Goal: Check status: Check status

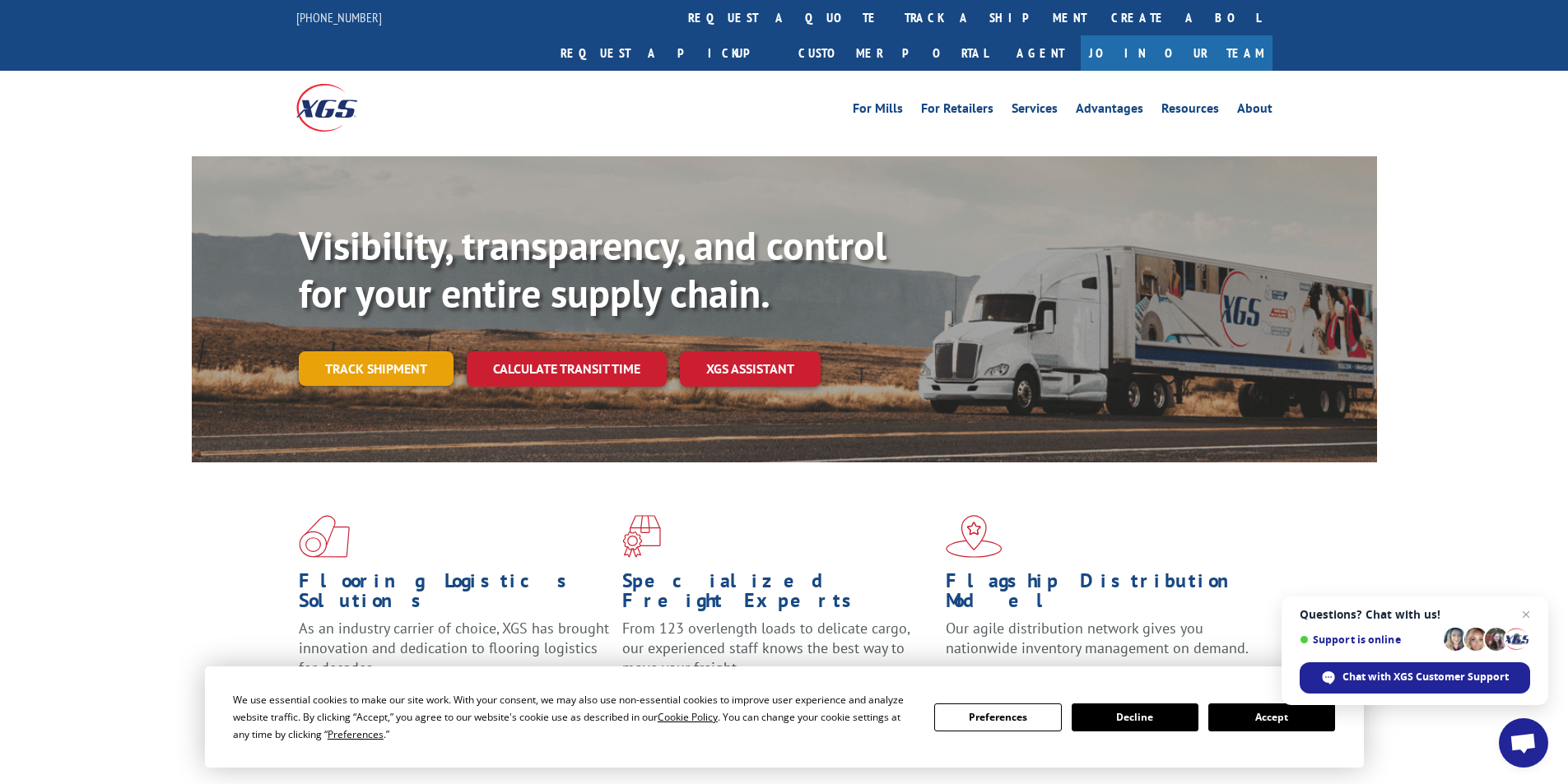
click at [394, 352] on link "Track shipment" at bounding box center [376, 368] width 154 height 34
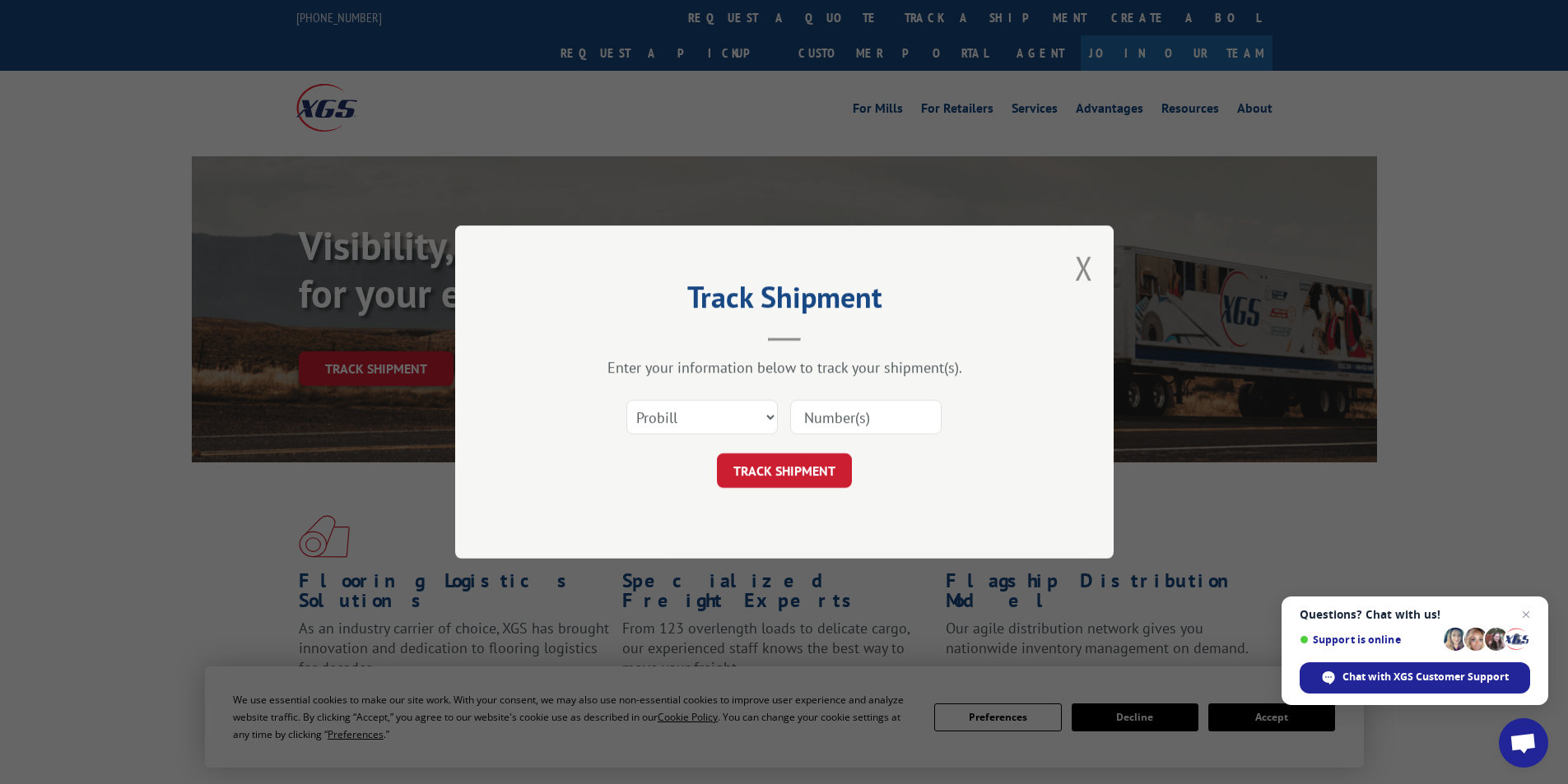
click at [837, 423] on input at bounding box center [865, 417] width 152 height 34
paste input "8886769990"
type input "8886769990"
click at [767, 418] on select "Select category... Probill BOL PO" at bounding box center [702, 417] width 152 height 34
select select "po"
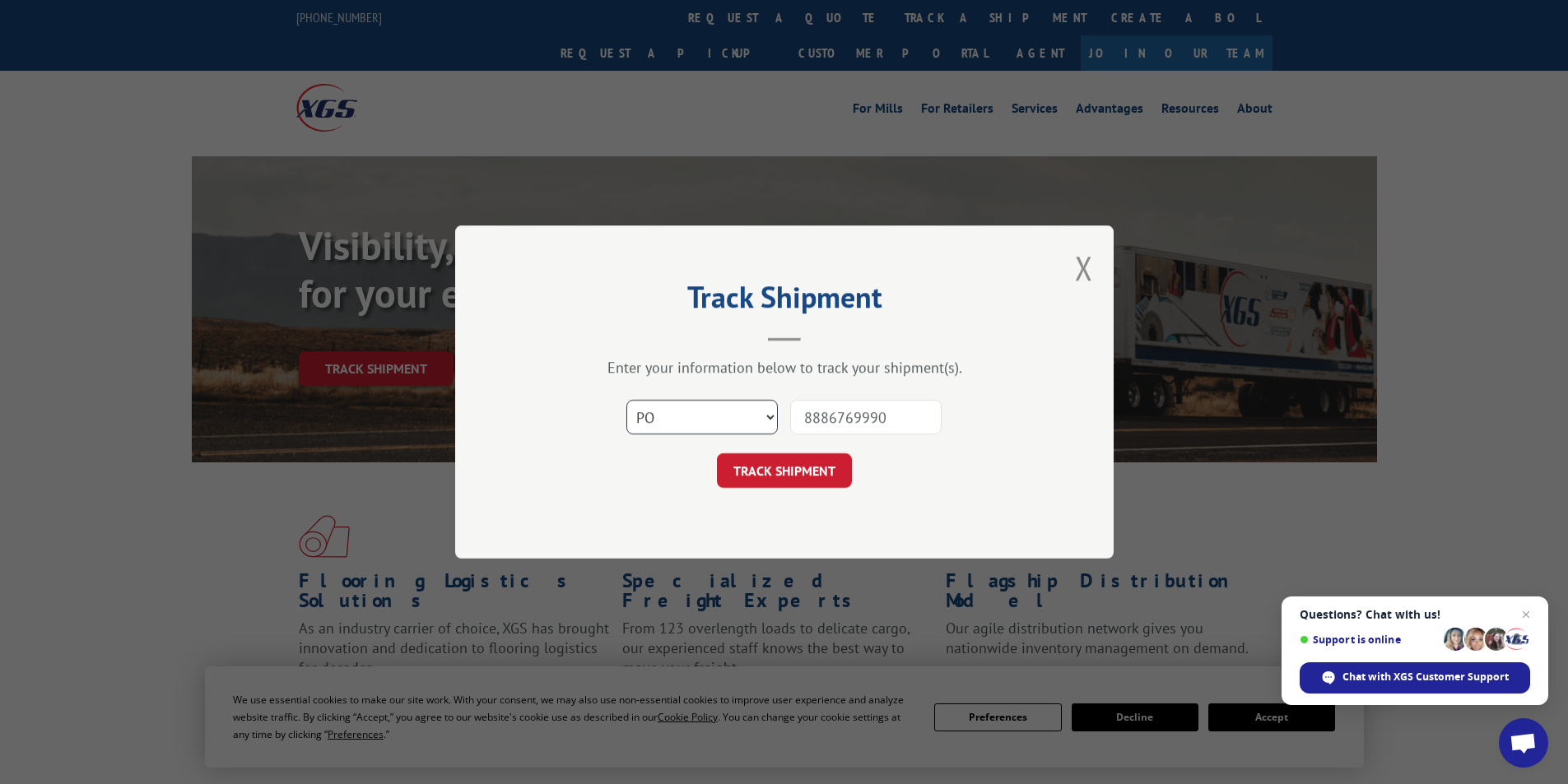
click at [626, 400] on select "Select category... Probill BOL PO" at bounding box center [702, 417] width 152 height 34
click at [819, 467] on button "TRACK SHIPMENT" at bounding box center [784, 470] width 135 height 34
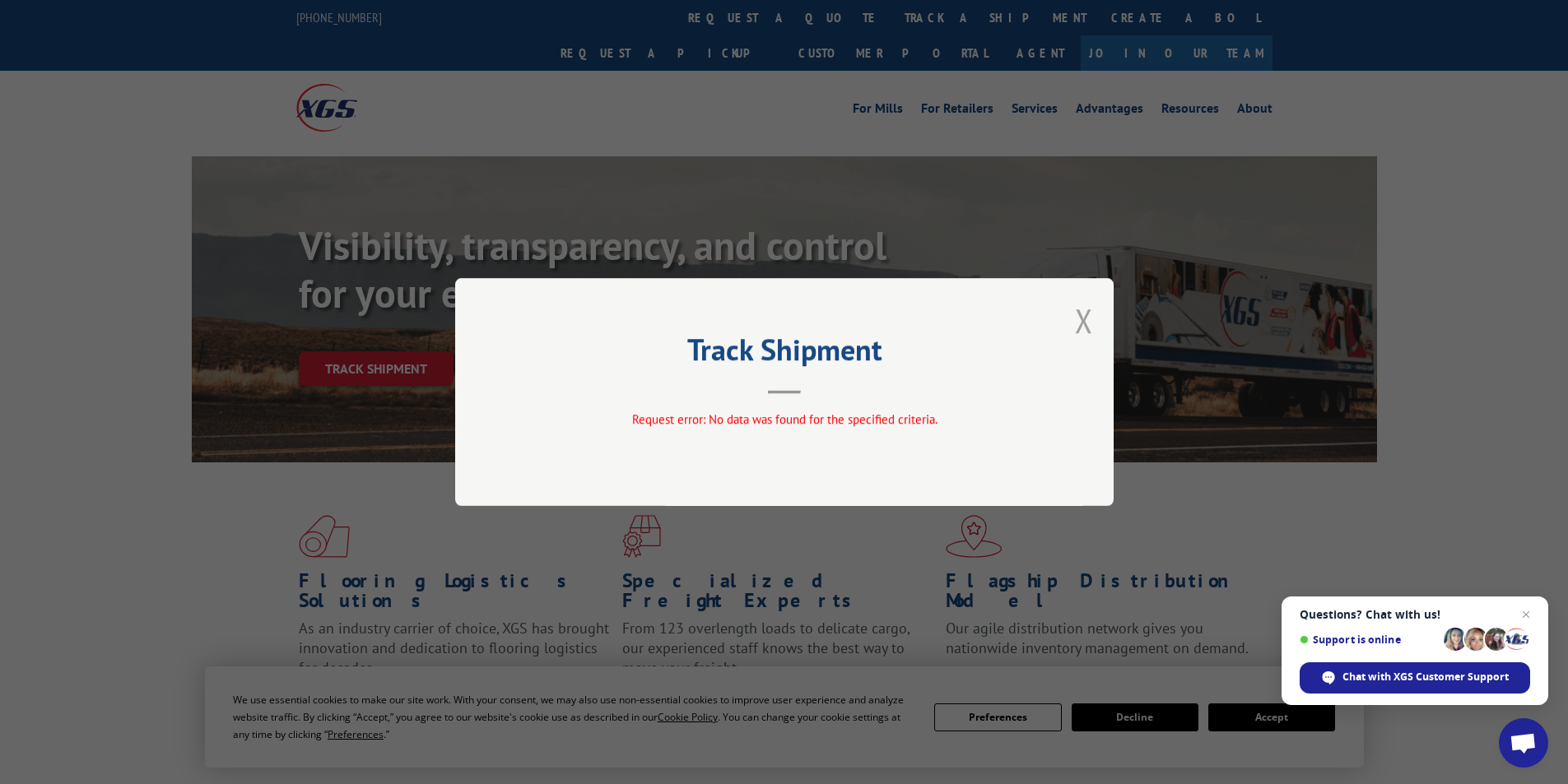
click at [1085, 316] on button "Close modal" at bounding box center [1083, 320] width 18 height 44
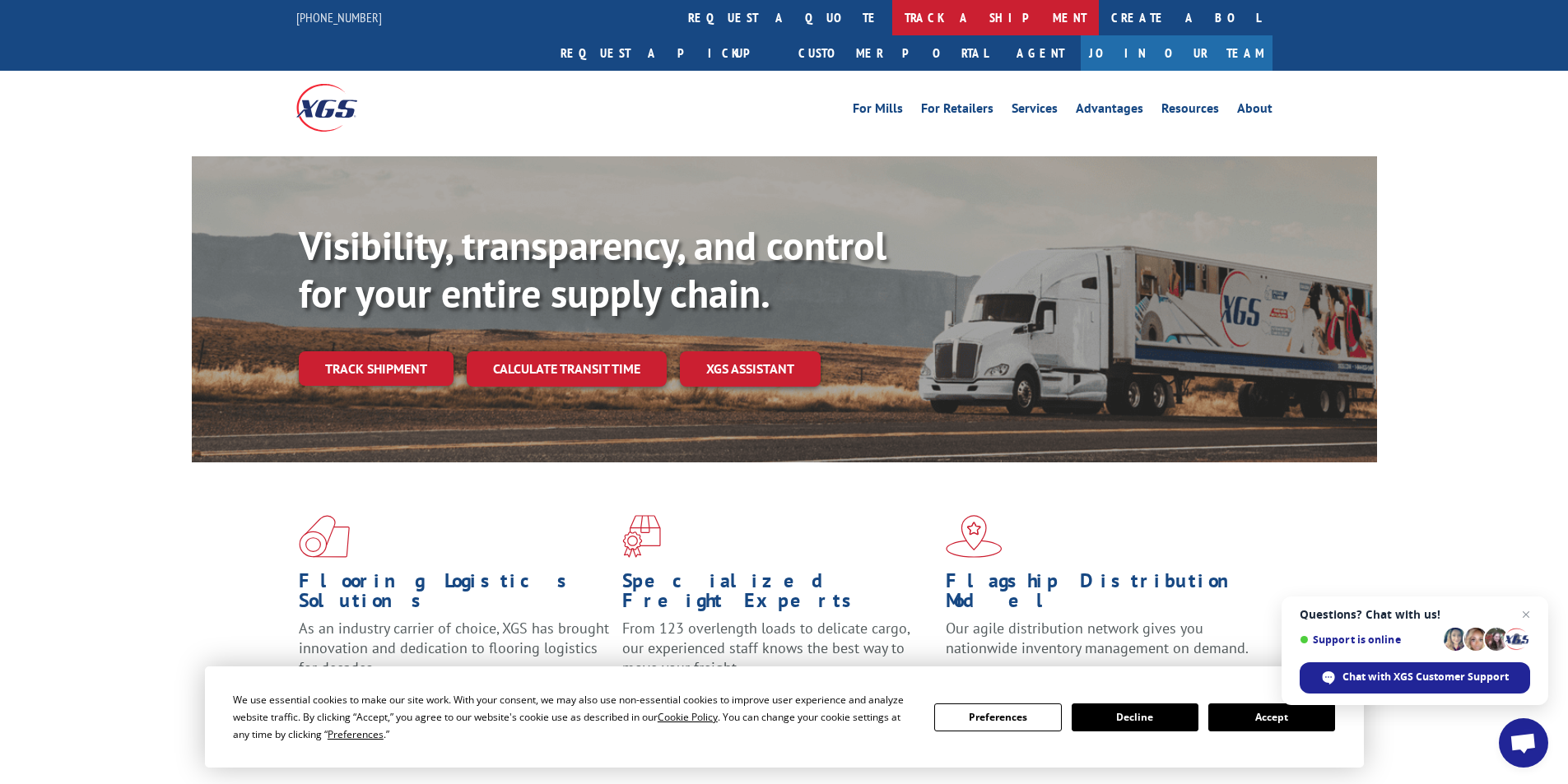
click at [892, 18] on link "track a shipment" at bounding box center [996, 18] width 207 height 35
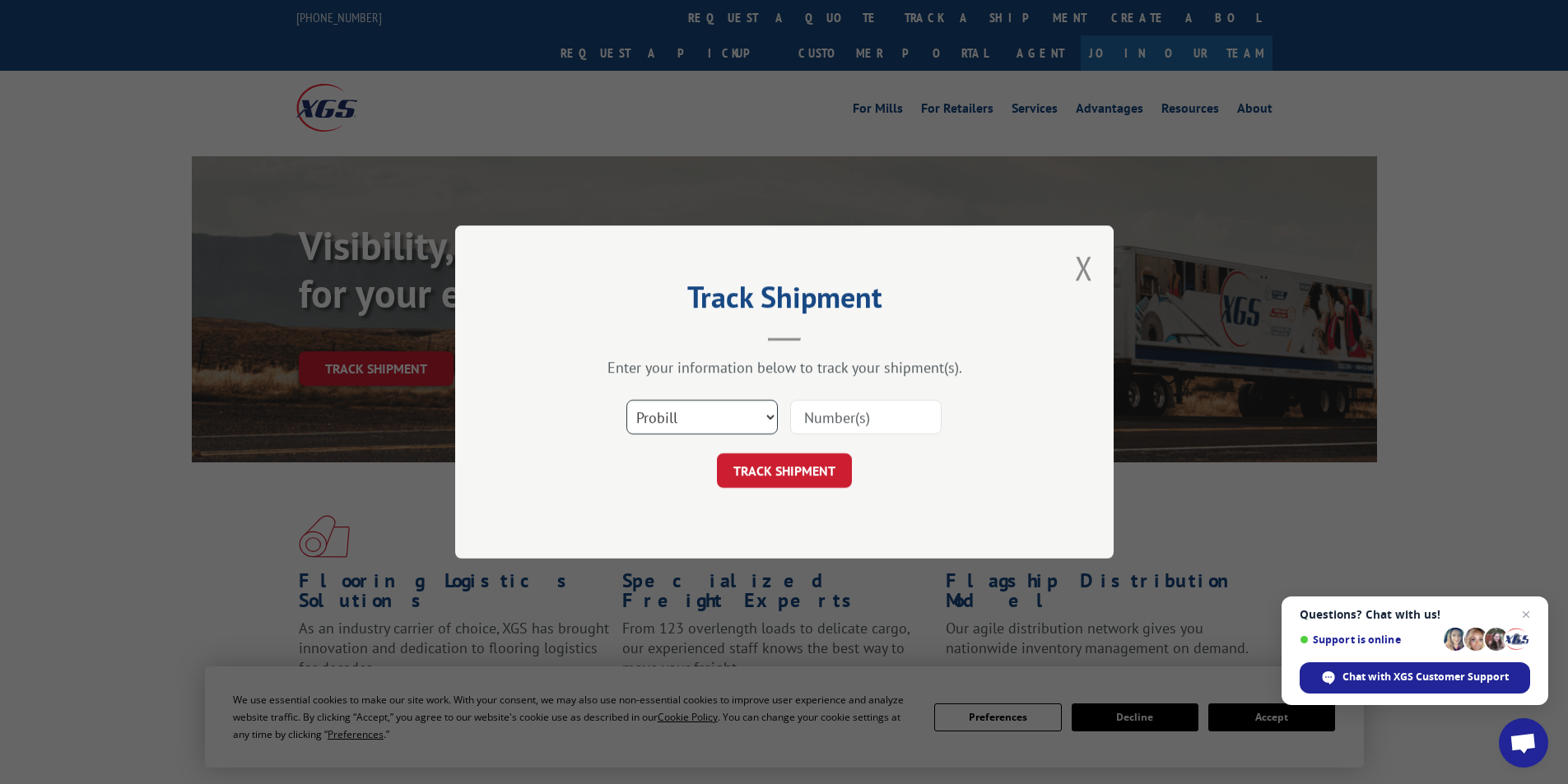
click at [766, 421] on select "Select category... Probill BOL PO" at bounding box center [702, 417] width 152 height 34
select select "bol"
click at [626, 400] on select "Select category... Probill BOL PO" at bounding box center [702, 417] width 152 height 34
click at [902, 409] on input at bounding box center [865, 417] width 152 height 34
type input "6100047404"
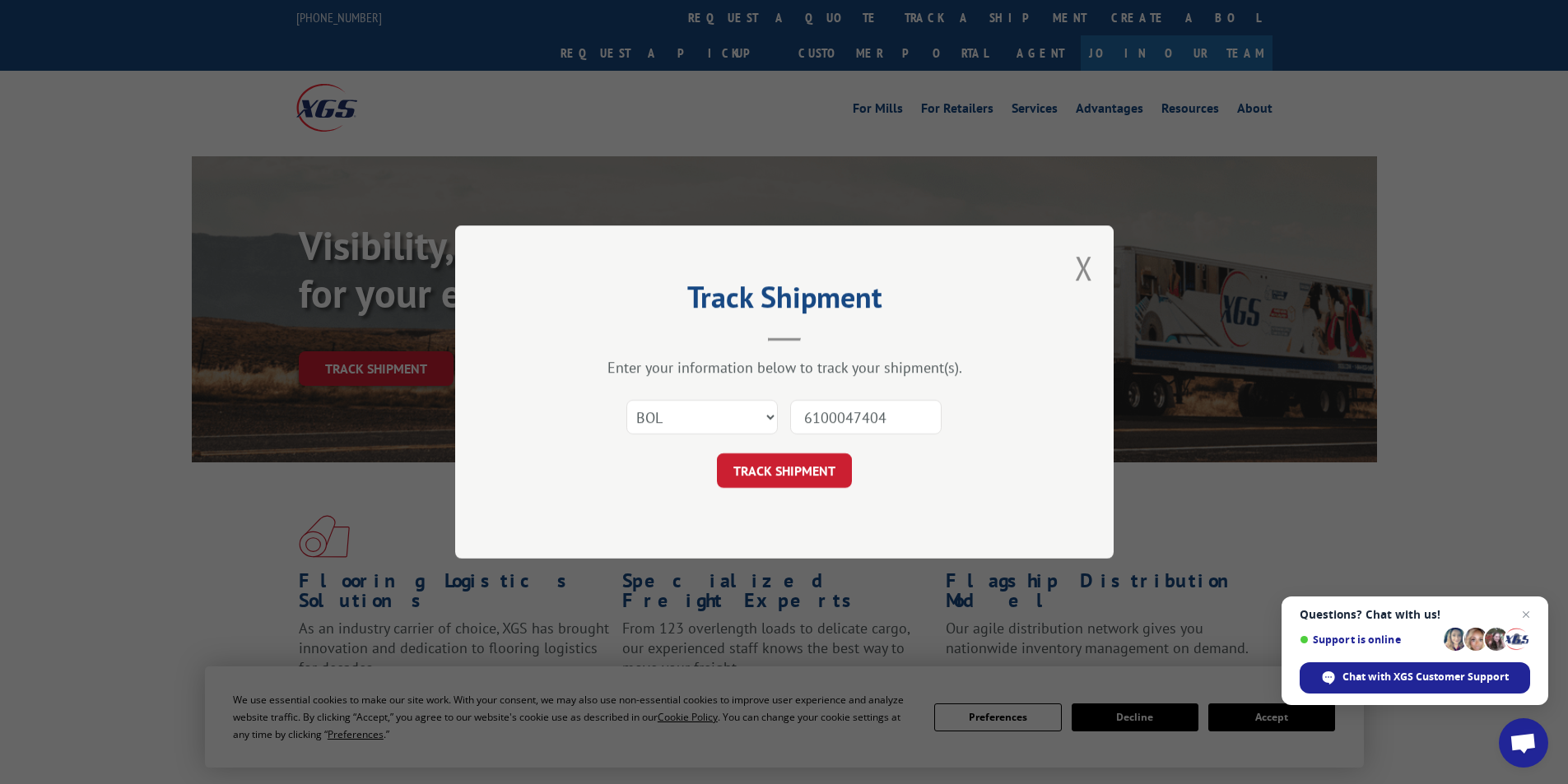
click button "TRACK SHIPMENT" at bounding box center [784, 470] width 135 height 34
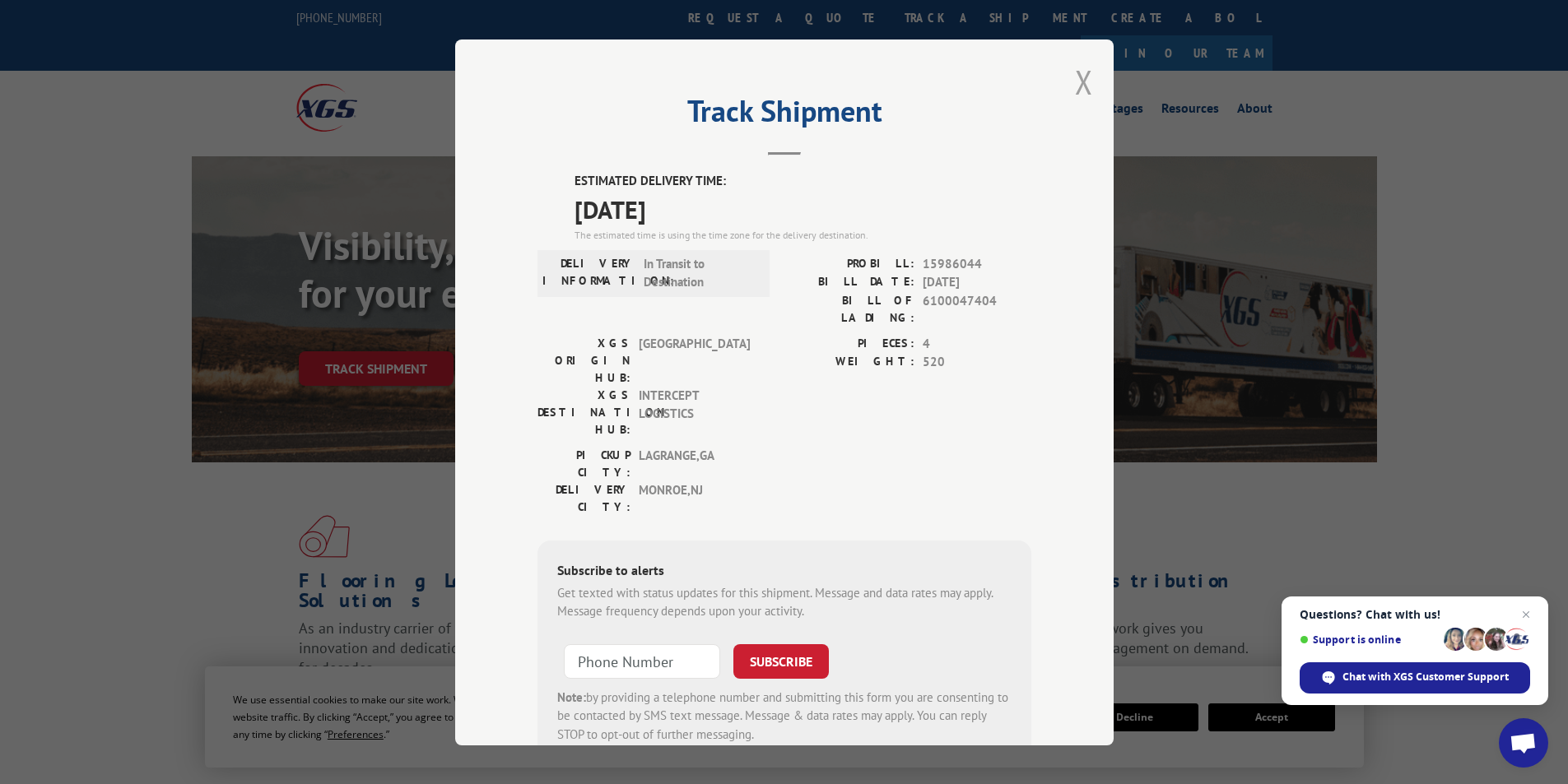
click at [1075, 89] on button "Close modal" at bounding box center [1083, 82] width 18 height 44
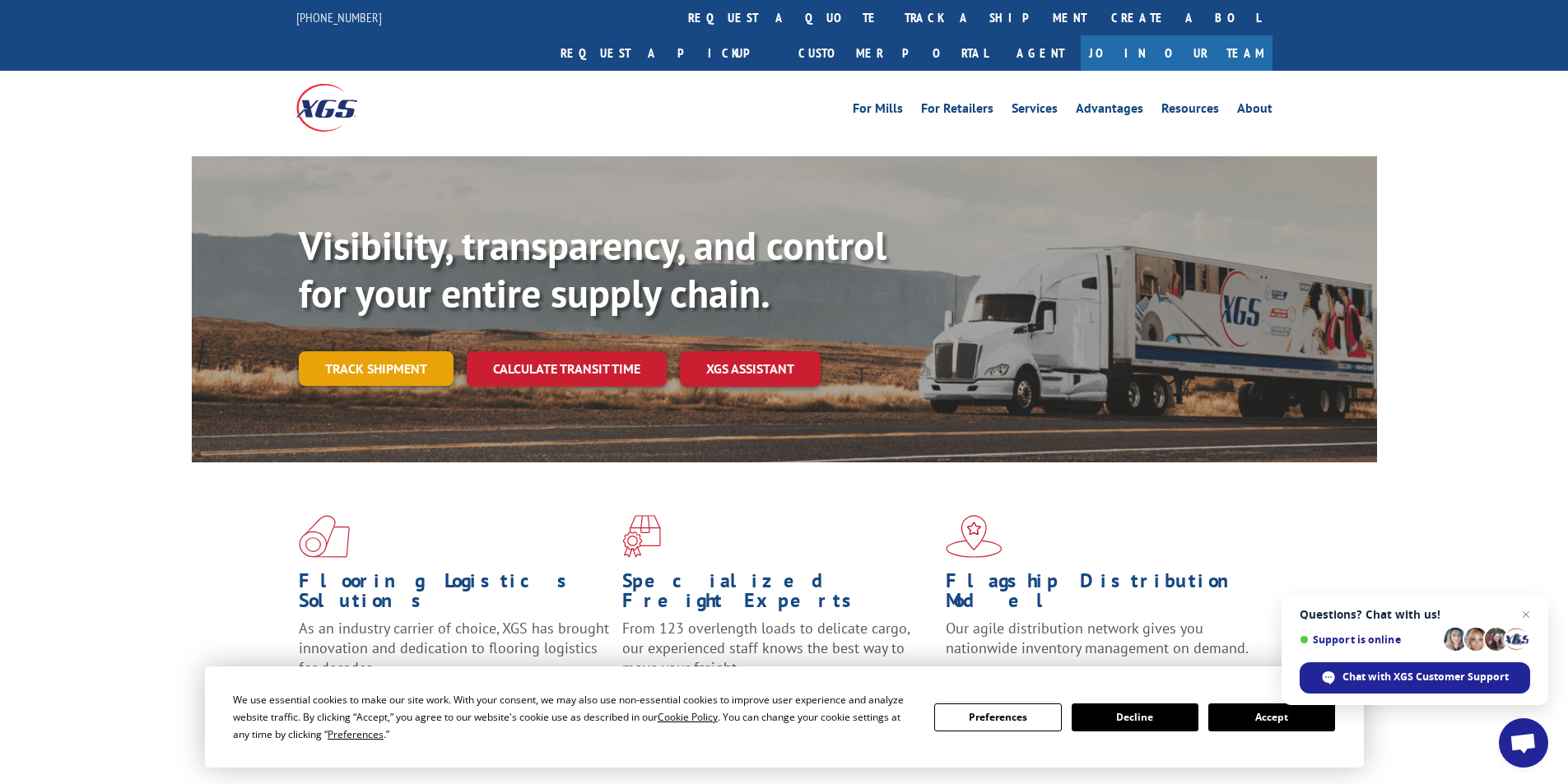
click at [339, 352] on link "Track shipment" at bounding box center [376, 368] width 154 height 34
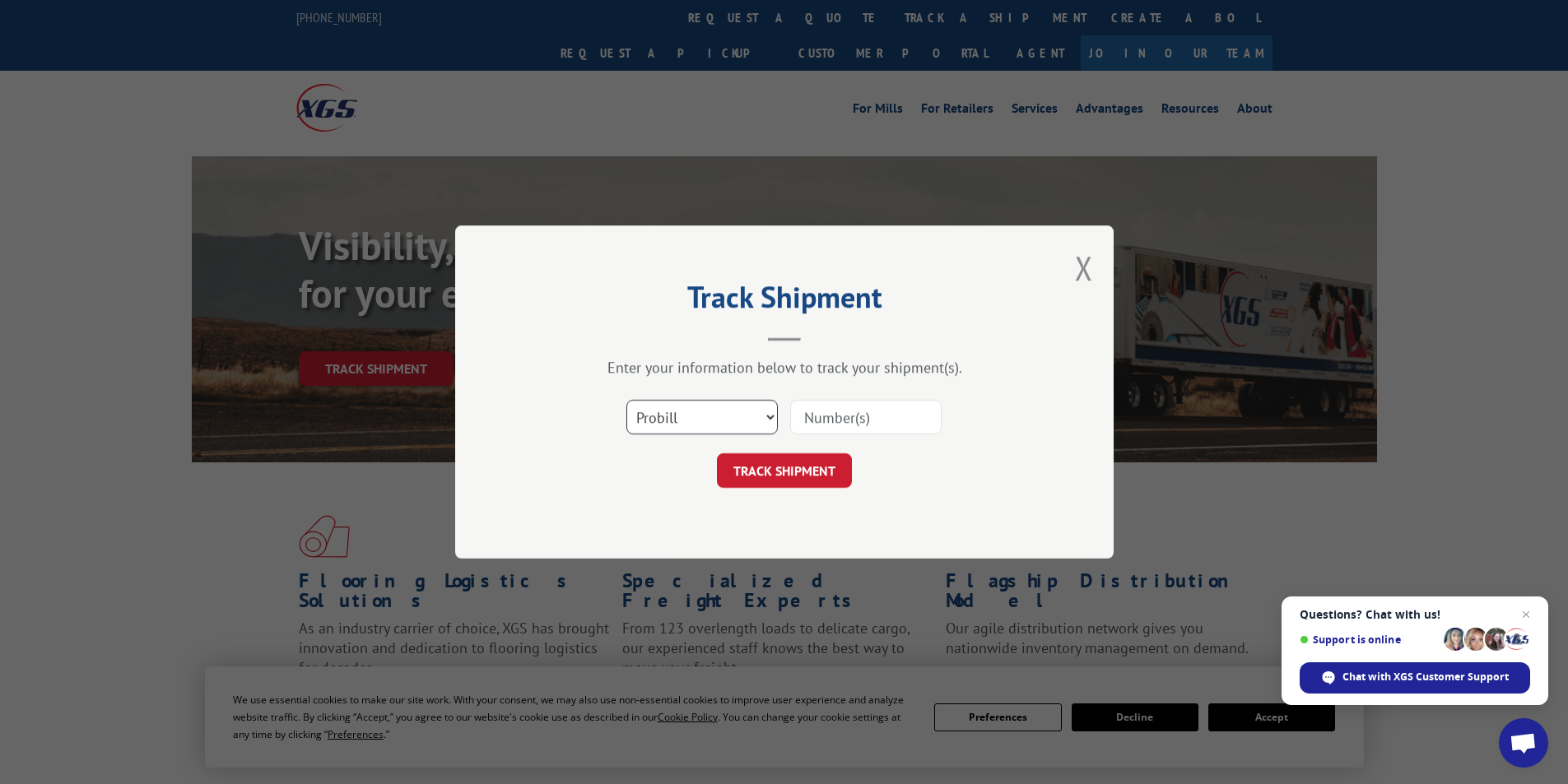
click at [720, 417] on select "Select category... Probill BOL PO" at bounding box center [702, 417] width 152 height 34
select select "bol"
click at [626, 400] on select "Select category... Probill BOL PO" at bounding box center [702, 417] width 152 height 34
click at [862, 419] on input at bounding box center [865, 417] width 152 height 34
type input "6100047936"
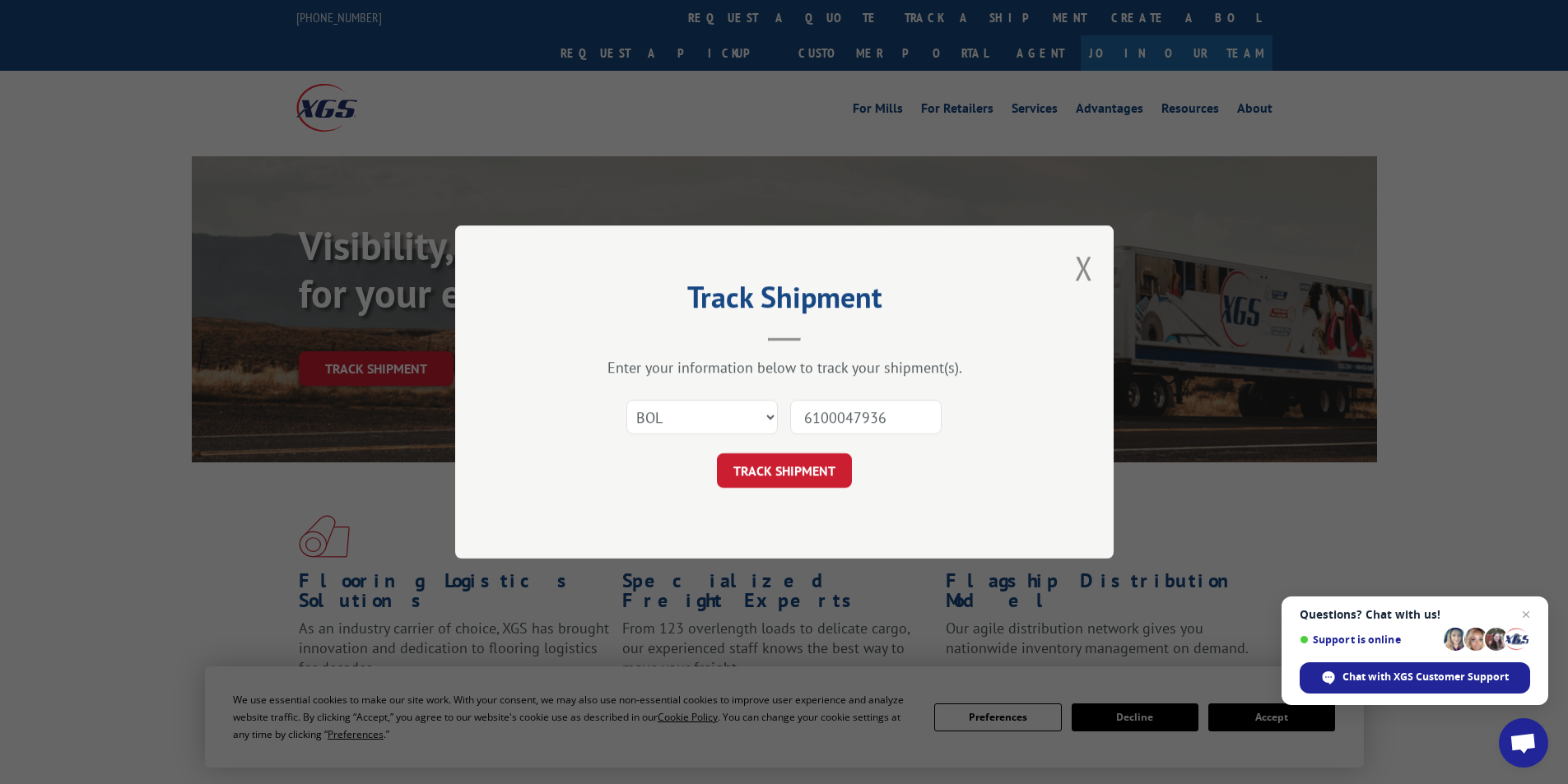
click button "TRACK SHIPMENT" at bounding box center [784, 470] width 135 height 34
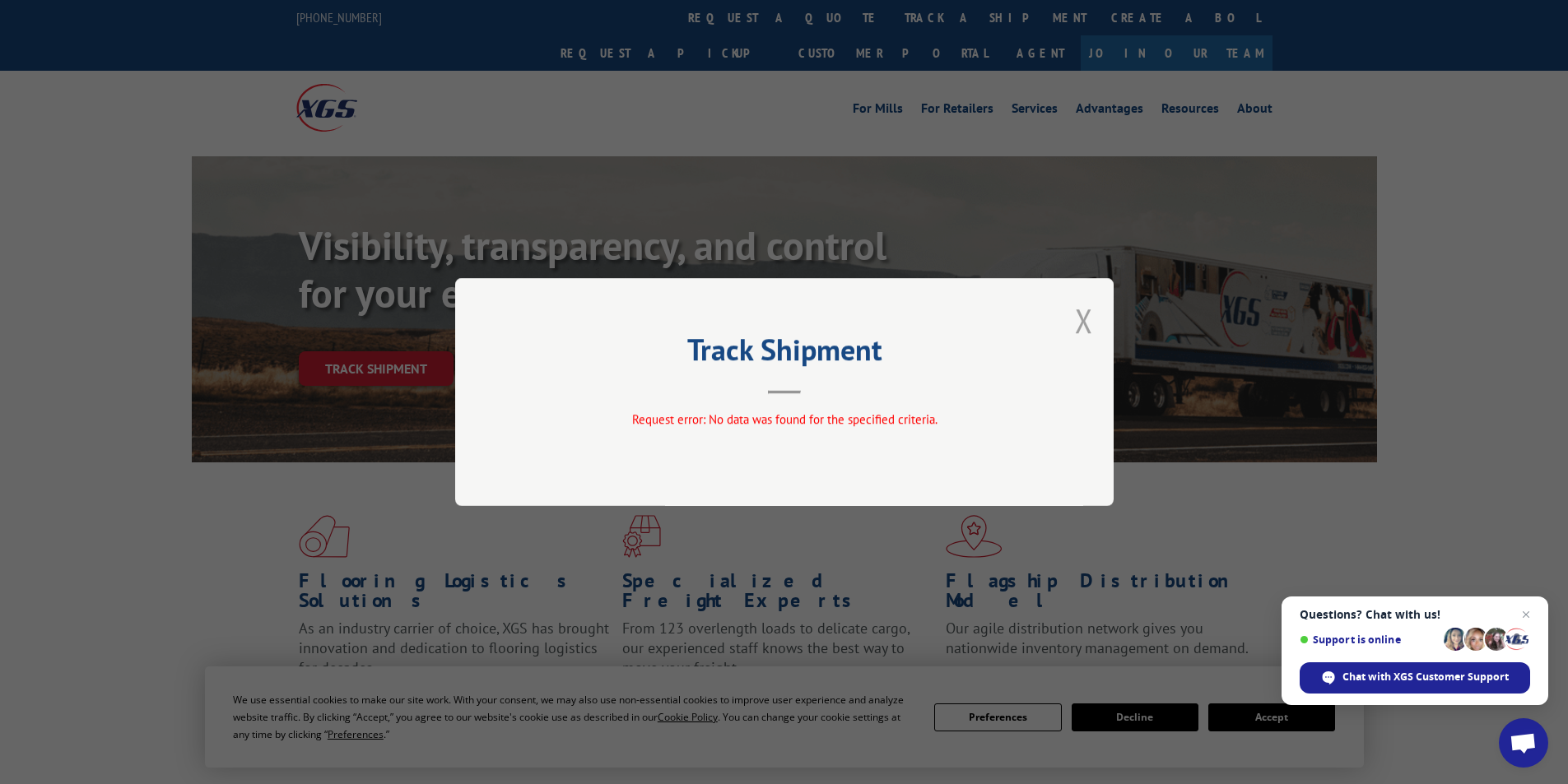
click at [1092, 322] on button "Close modal" at bounding box center [1083, 320] width 18 height 44
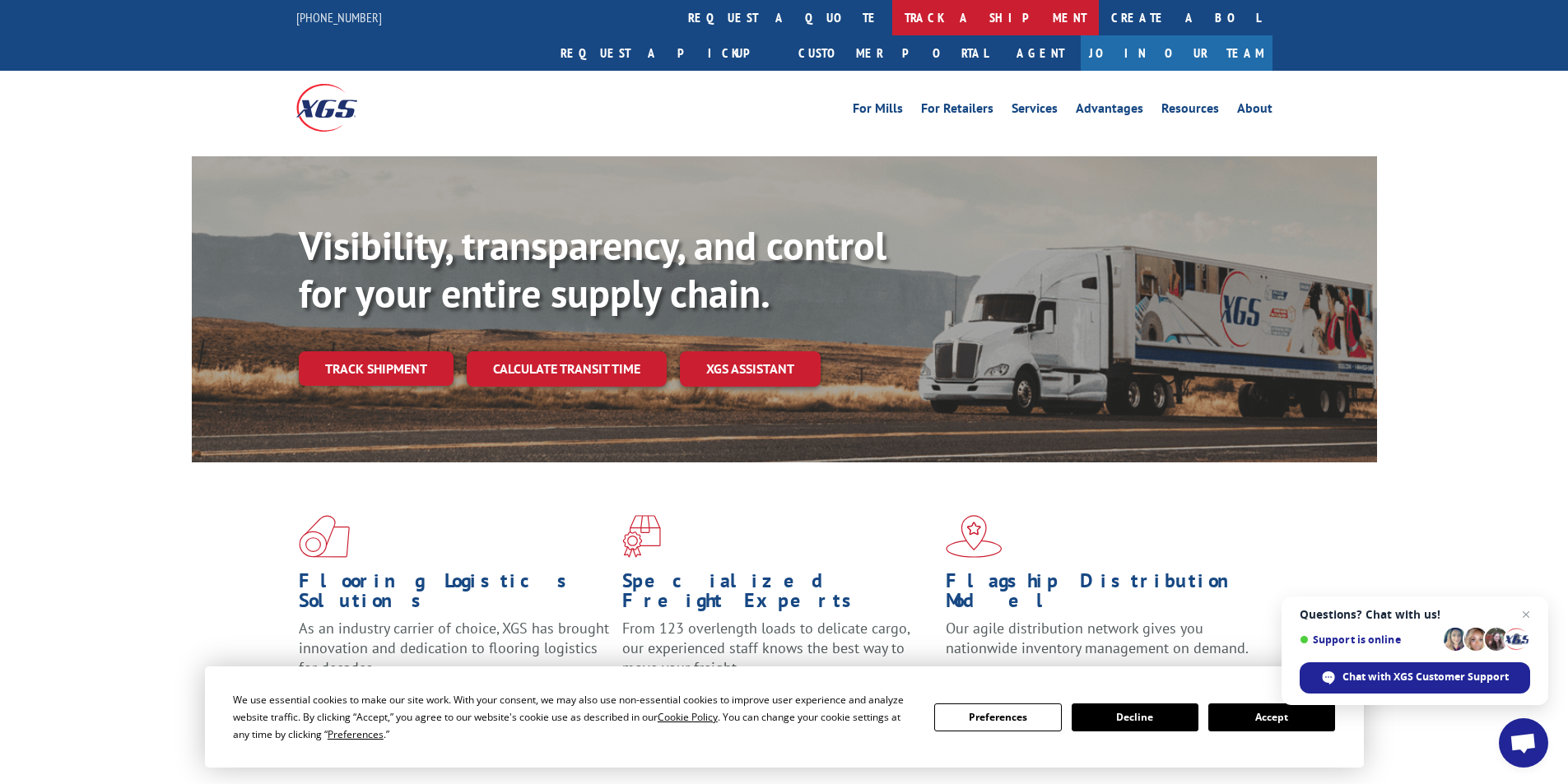
click at [892, 24] on link "track a shipment" at bounding box center [996, 18] width 207 height 35
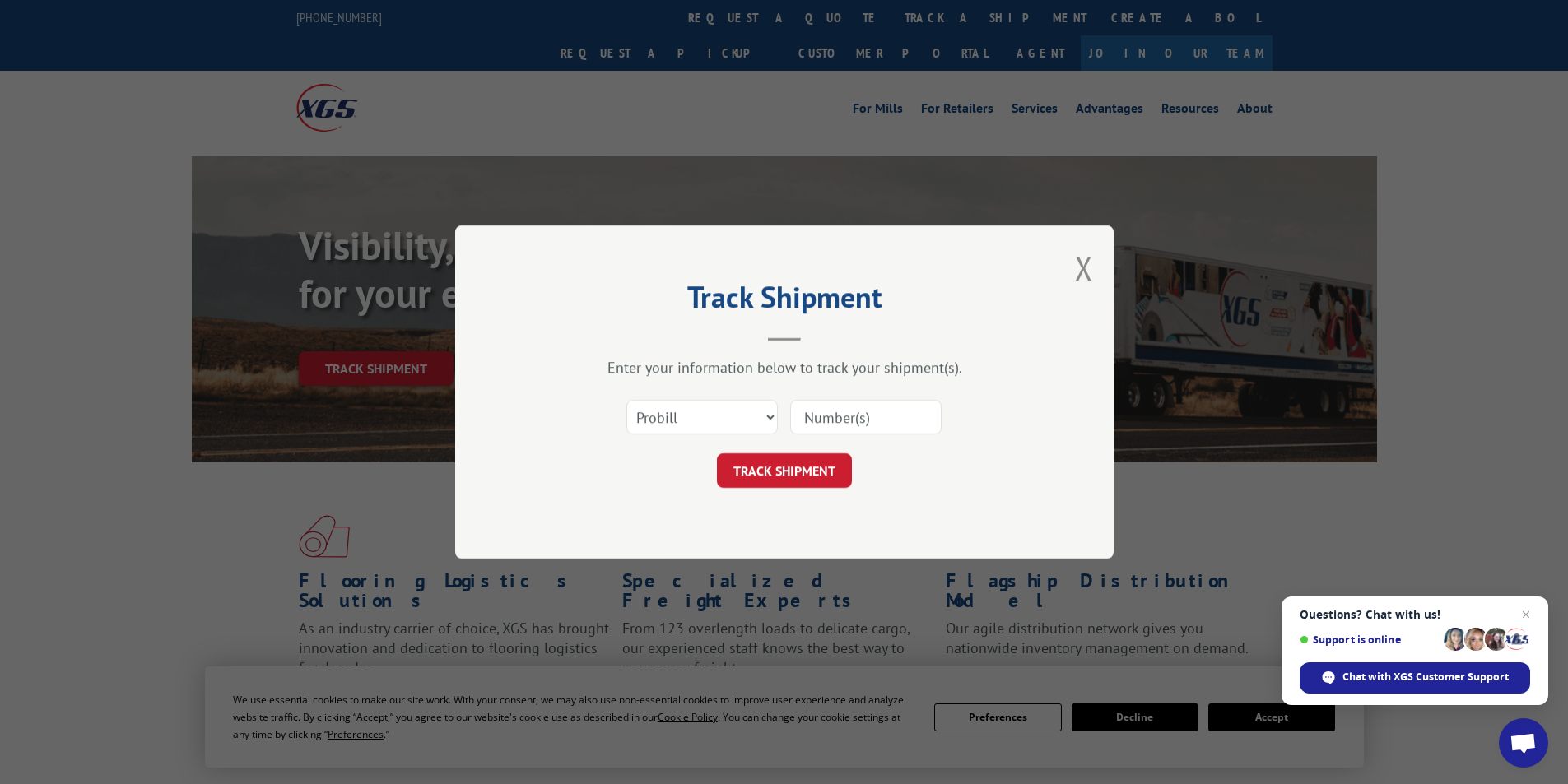
click at [873, 430] on input at bounding box center [865, 417] width 152 height 34
type input "6100047949"
click button "TRACK SHIPMENT" at bounding box center [784, 470] width 135 height 34
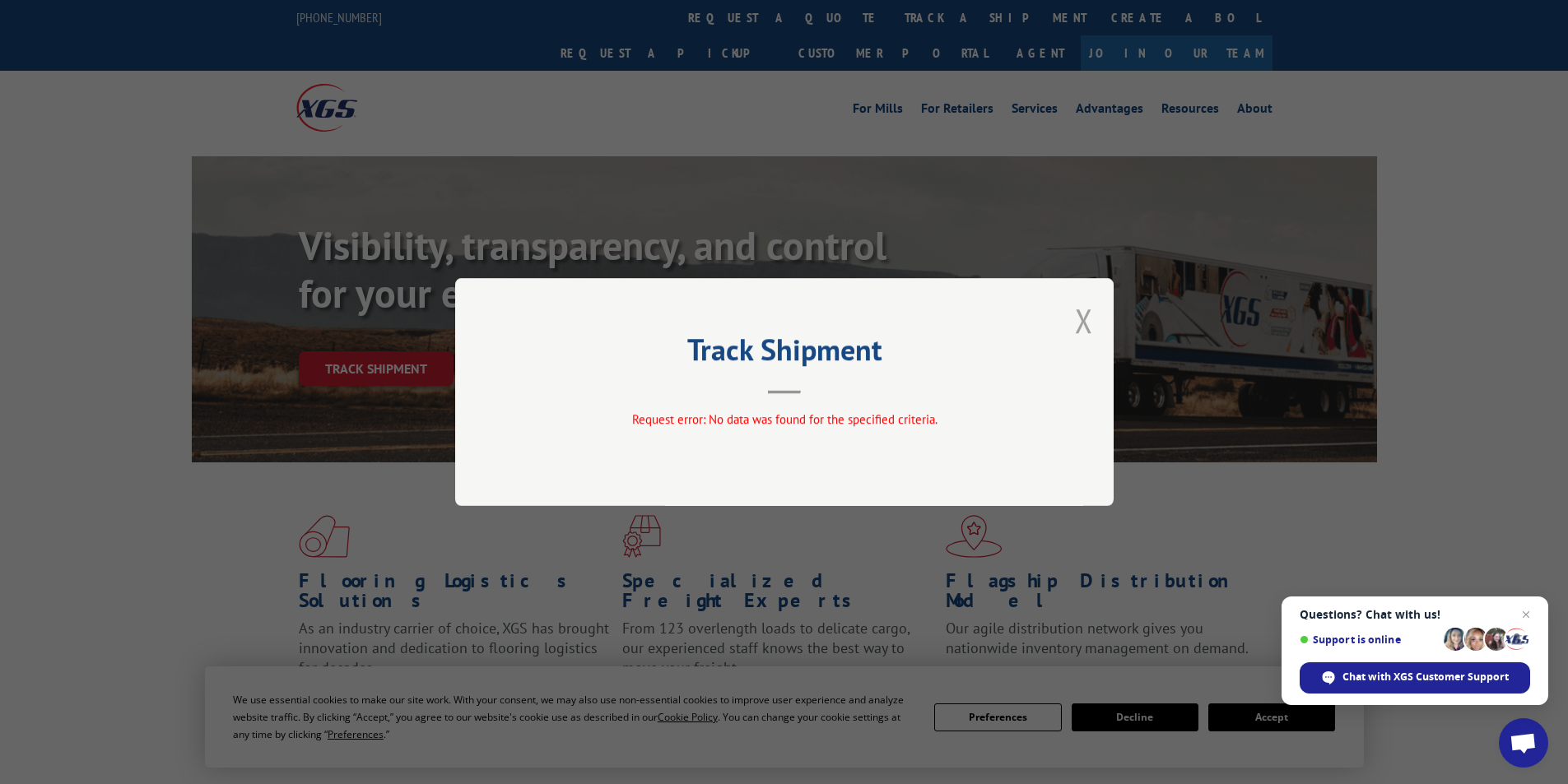
click at [1083, 322] on button "Close modal" at bounding box center [1083, 320] width 18 height 44
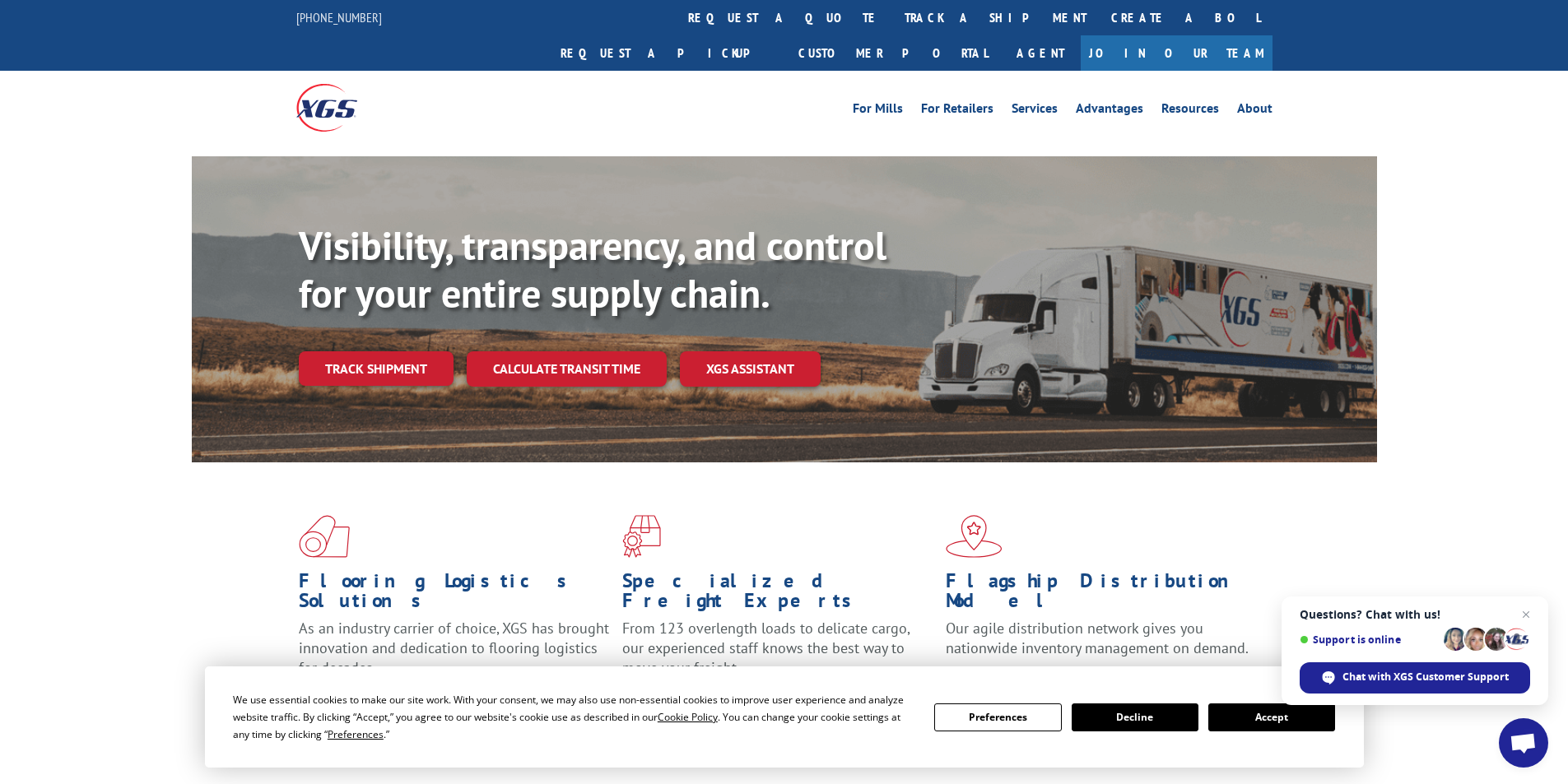
click at [1457, 462] on div "Flooring Logistics Solutions As an industry carrier of choice, XGS has brought …" at bounding box center [784, 628] width 1568 height 331
click at [329, 352] on link "Track shipment" at bounding box center [376, 368] width 154 height 34
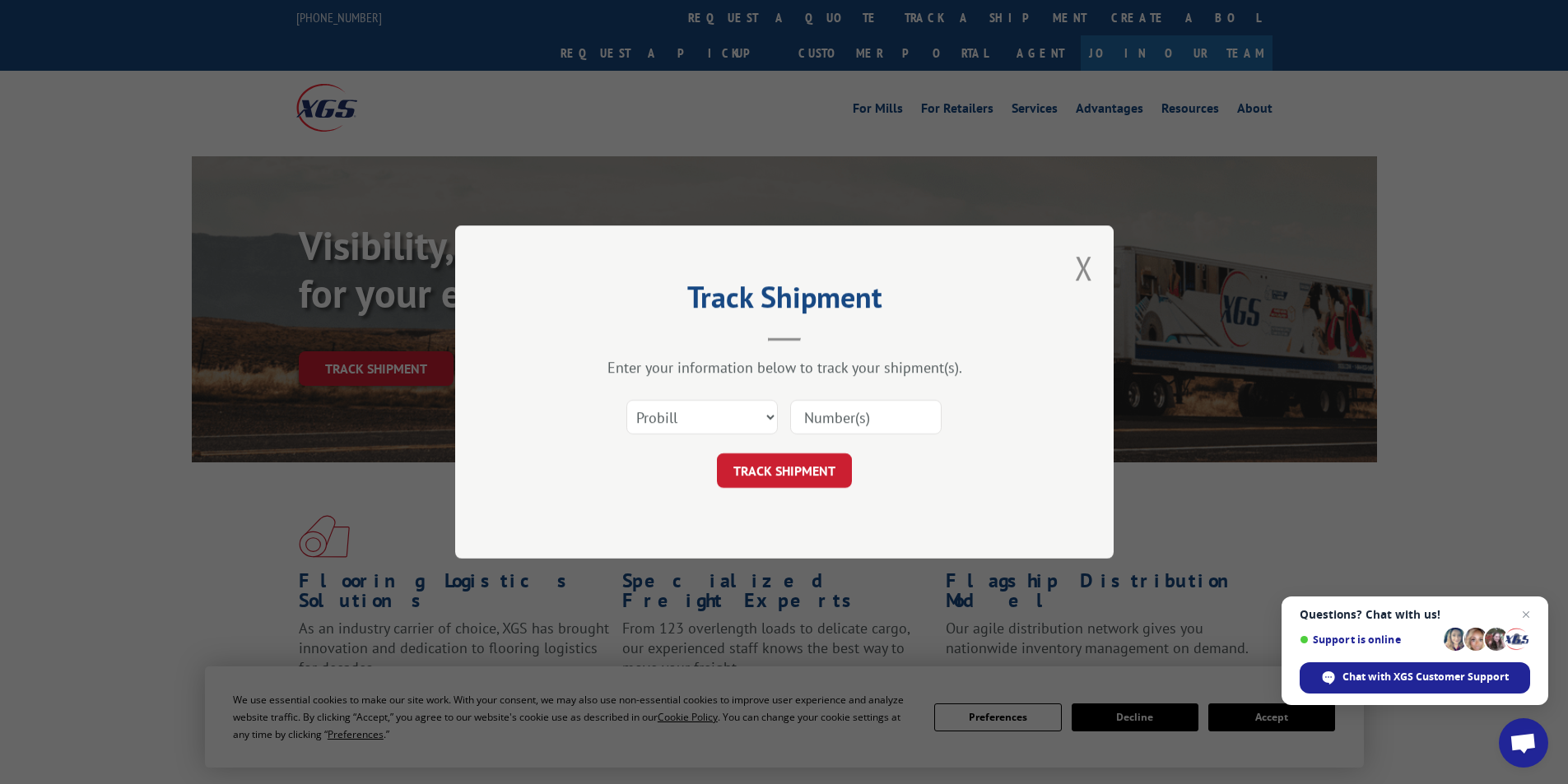
click at [863, 415] on input at bounding box center [865, 417] width 152 height 34
type input "6100047936"
click at [773, 466] on button "TRACK SHIPMENT" at bounding box center [784, 470] width 135 height 34
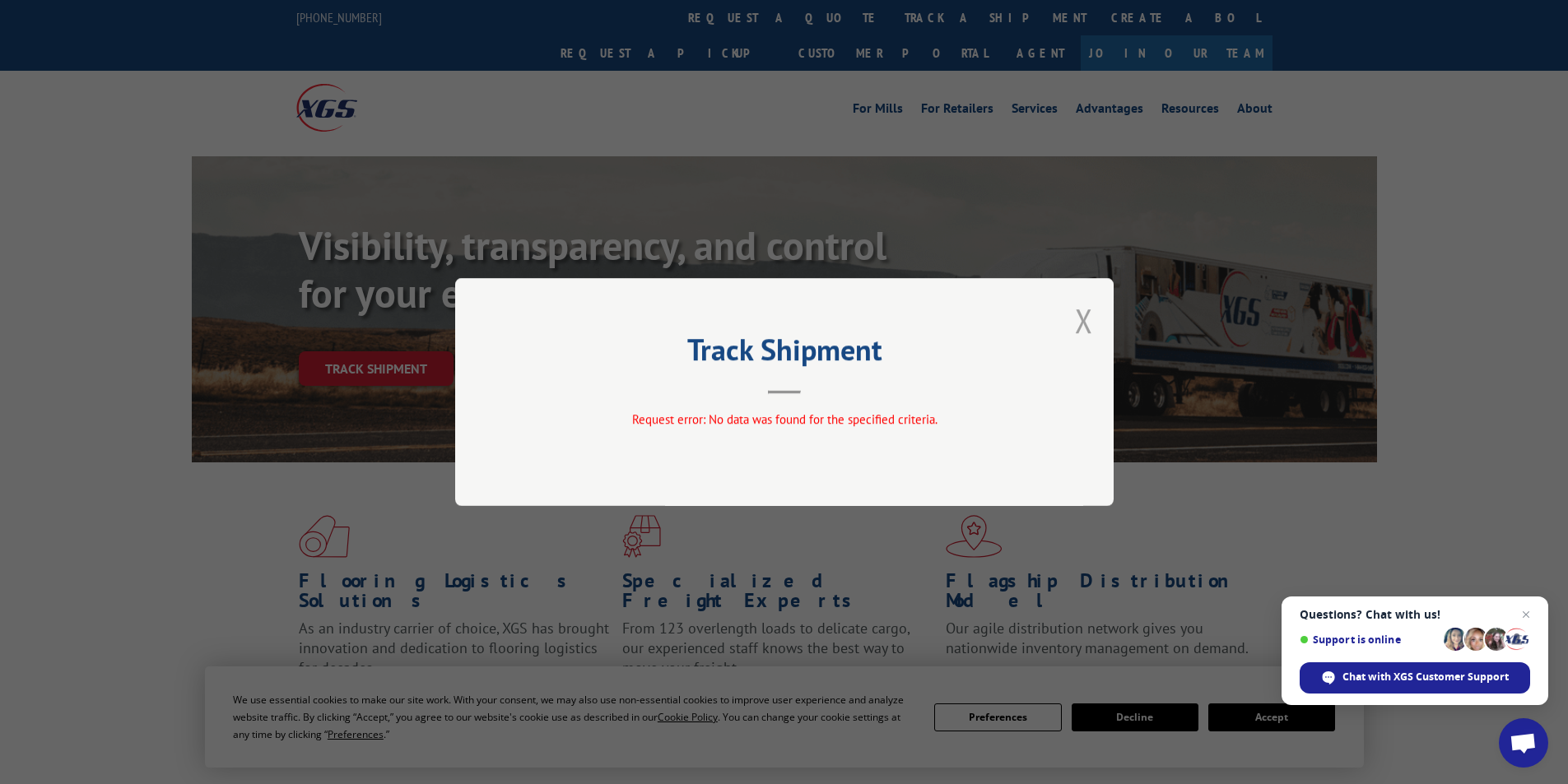
click at [1085, 313] on button "Close modal" at bounding box center [1083, 320] width 18 height 44
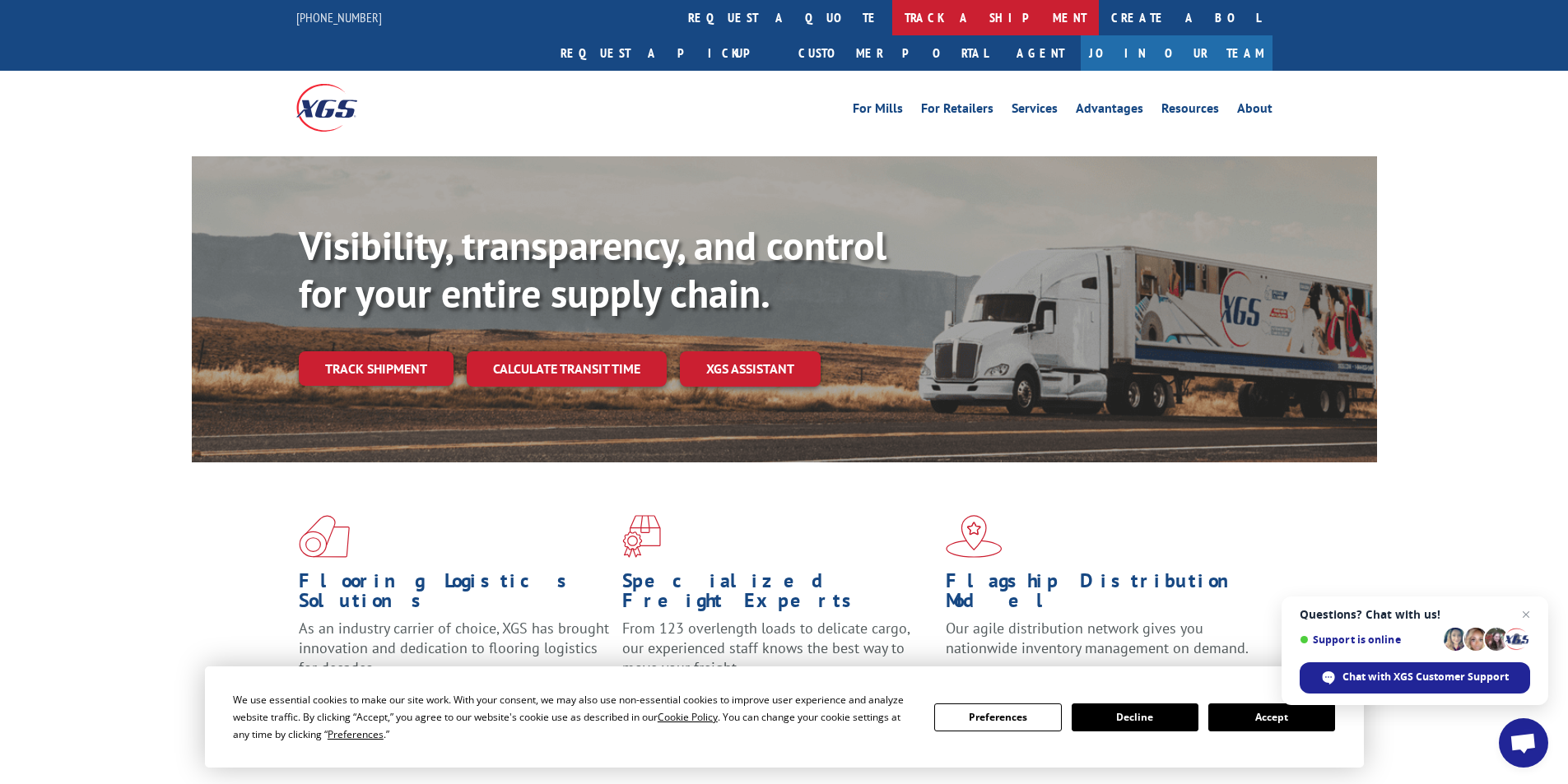
click at [892, 12] on link "track a shipment" at bounding box center [996, 18] width 207 height 35
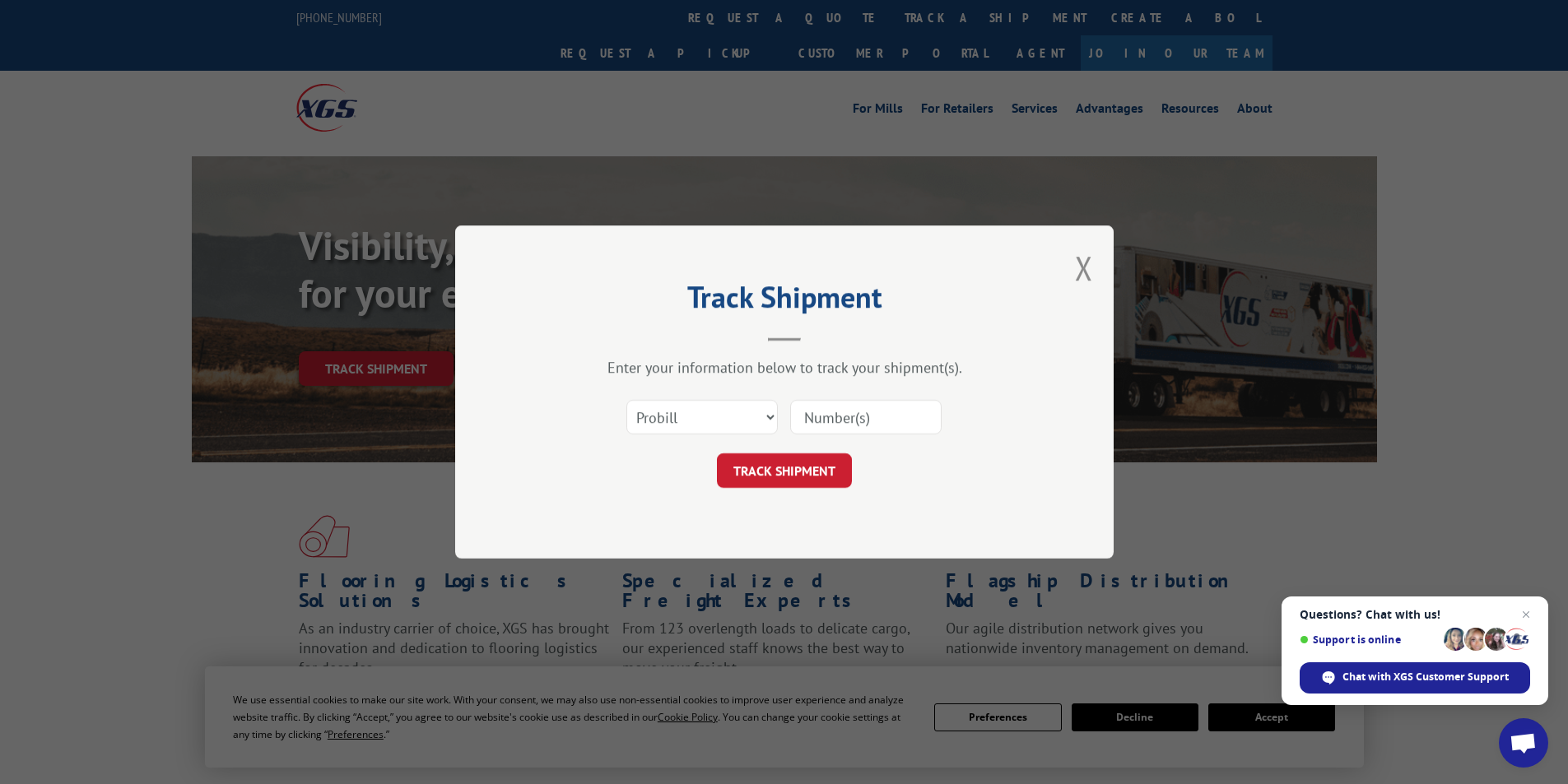
click at [856, 427] on input at bounding box center [865, 417] width 152 height 34
click at [764, 420] on select "Select category... Probill BOL PO" at bounding box center [702, 417] width 152 height 34
click at [768, 419] on select "Select category... Probill BOL PO" at bounding box center [702, 417] width 152 height 34
click at [626, 400] on select "Select category... Probill BOL PO" at bounding box center [702, 417] width 152 height 34
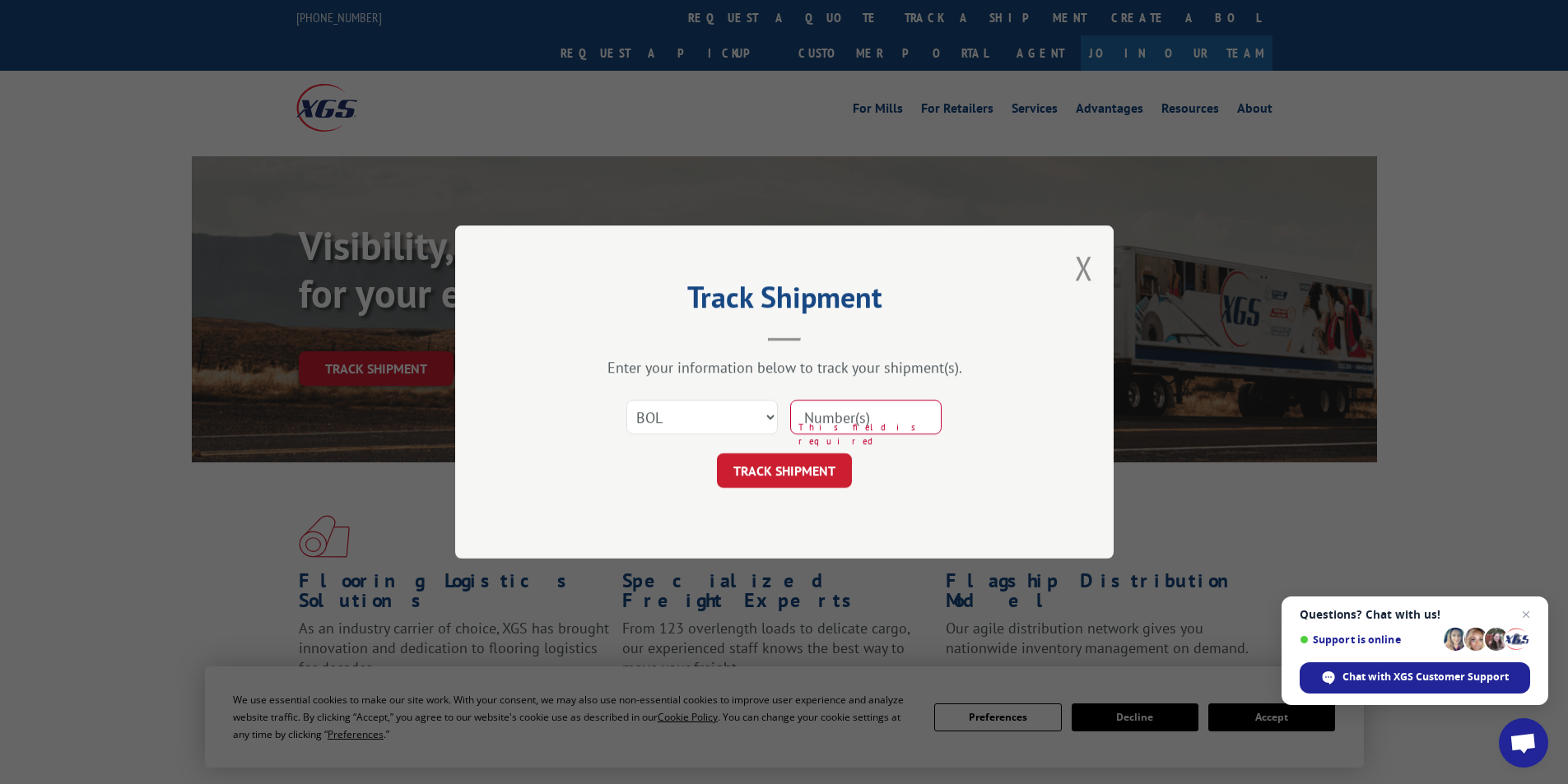
click at [852, 417] on input at bounding box center [865, 417] width 152 height 34
click at [766, 419] on select "Select category... Probill BOL PO" at bounding box center [702, 417] width 152 height 34
select select "probill"
click at [626, 400] on select "Select category... Probill BOL PO" at bounding box center [702, 417] width 152 height 34
click at [853, 426] on input at bounding box center [865, 417] width 152 height 34
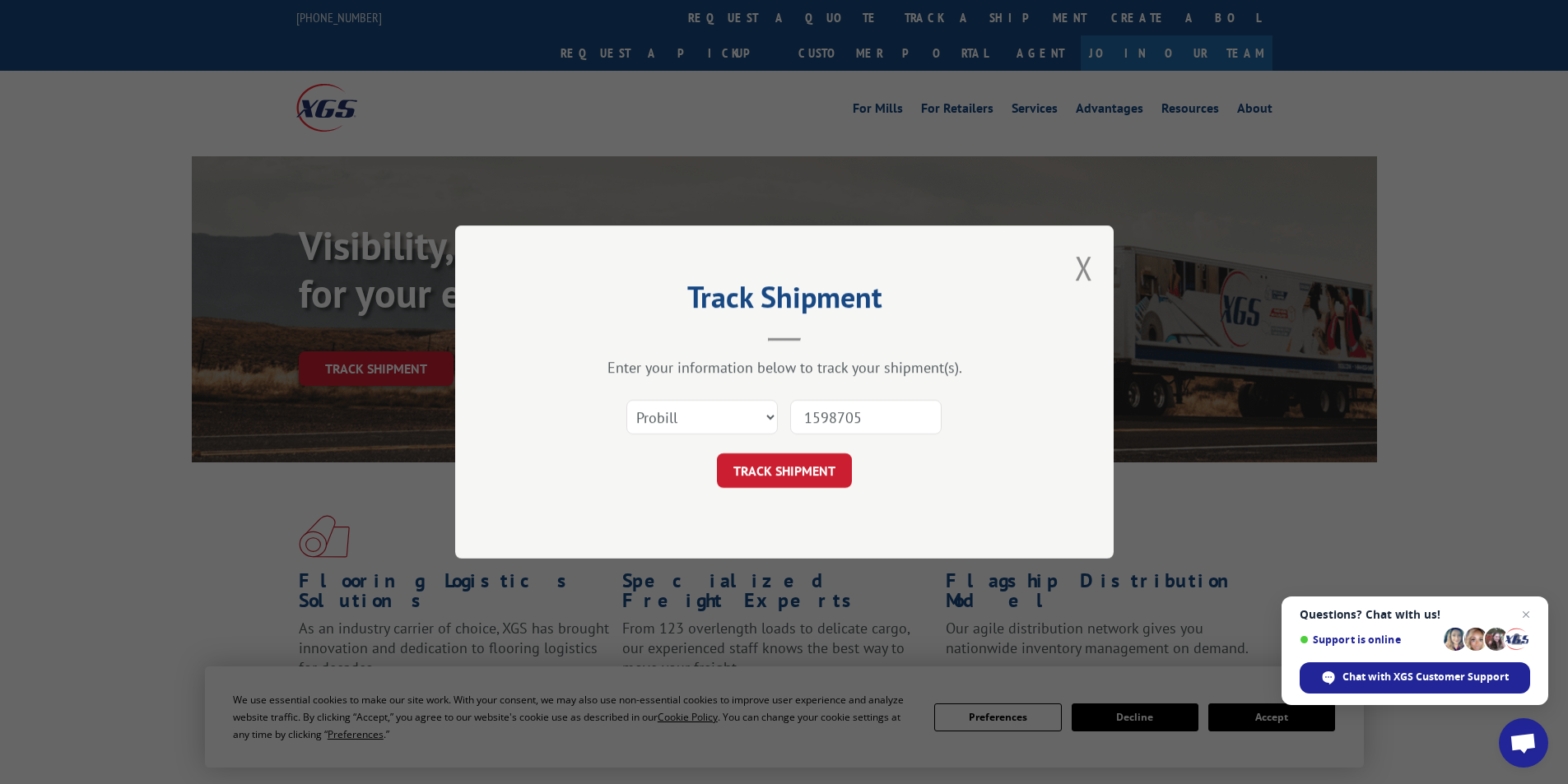
type input "15987055"
click button "TRACK SHIPMENT" at bounding box center [784, 470] width 135 height 34
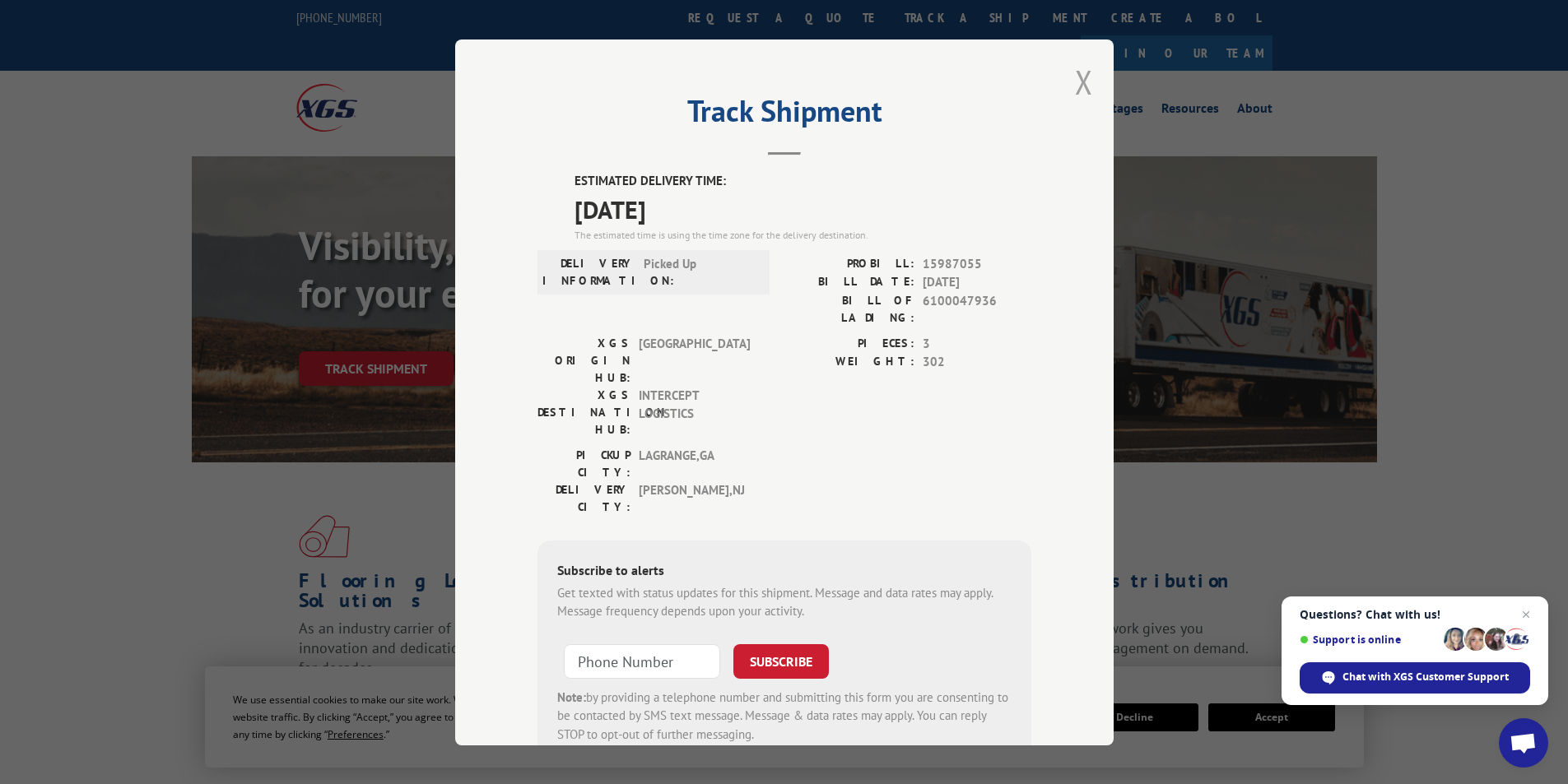
click at [1080, 86] on button "Close modal" at bounding box center [1083, 82] width 18 height 44
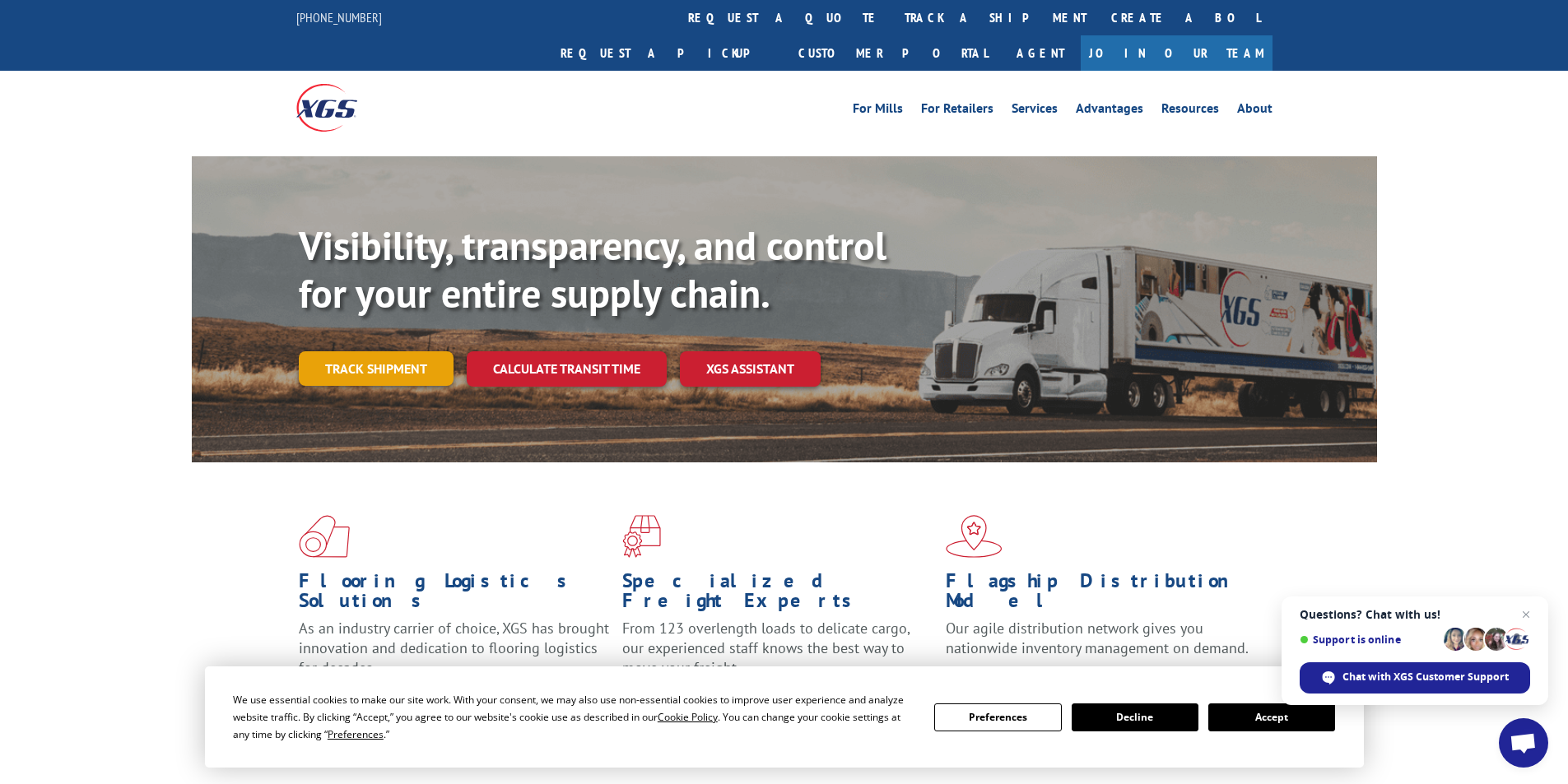
click at [378, 352] on link "Track shipment" at bounding box center [376, 368] width 154 height 34
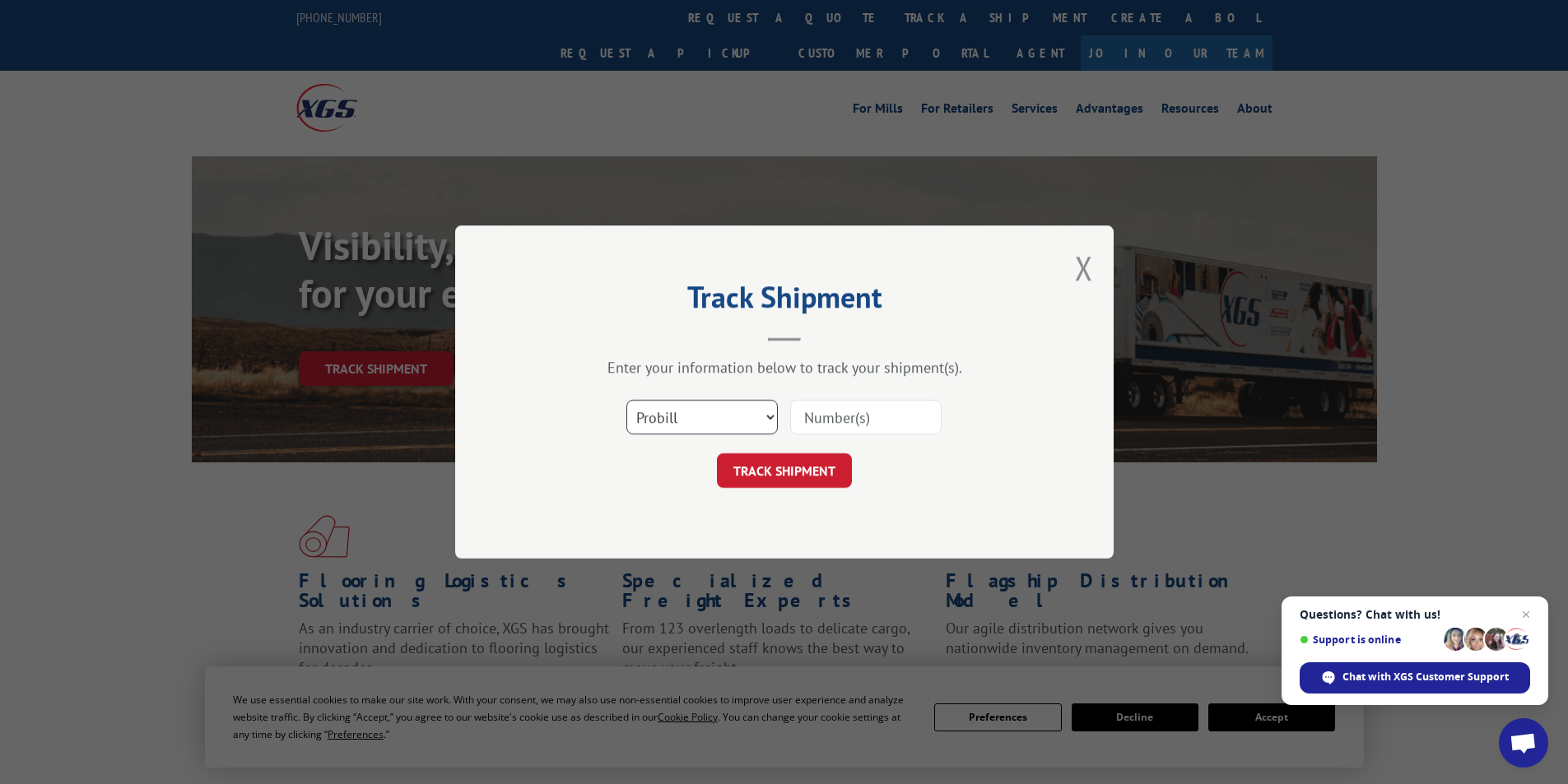
click at [705, 417] on select "Select category... Probill BOL PO" at bounding box center [702, 417] width 152 height 34
click at [854, 426] on input at bounding box center [865, 417] width 152 height 34
type input "15987269"
click button "TRACK SHIPMENT" at bounding box center [784, 470] width 135 height 34
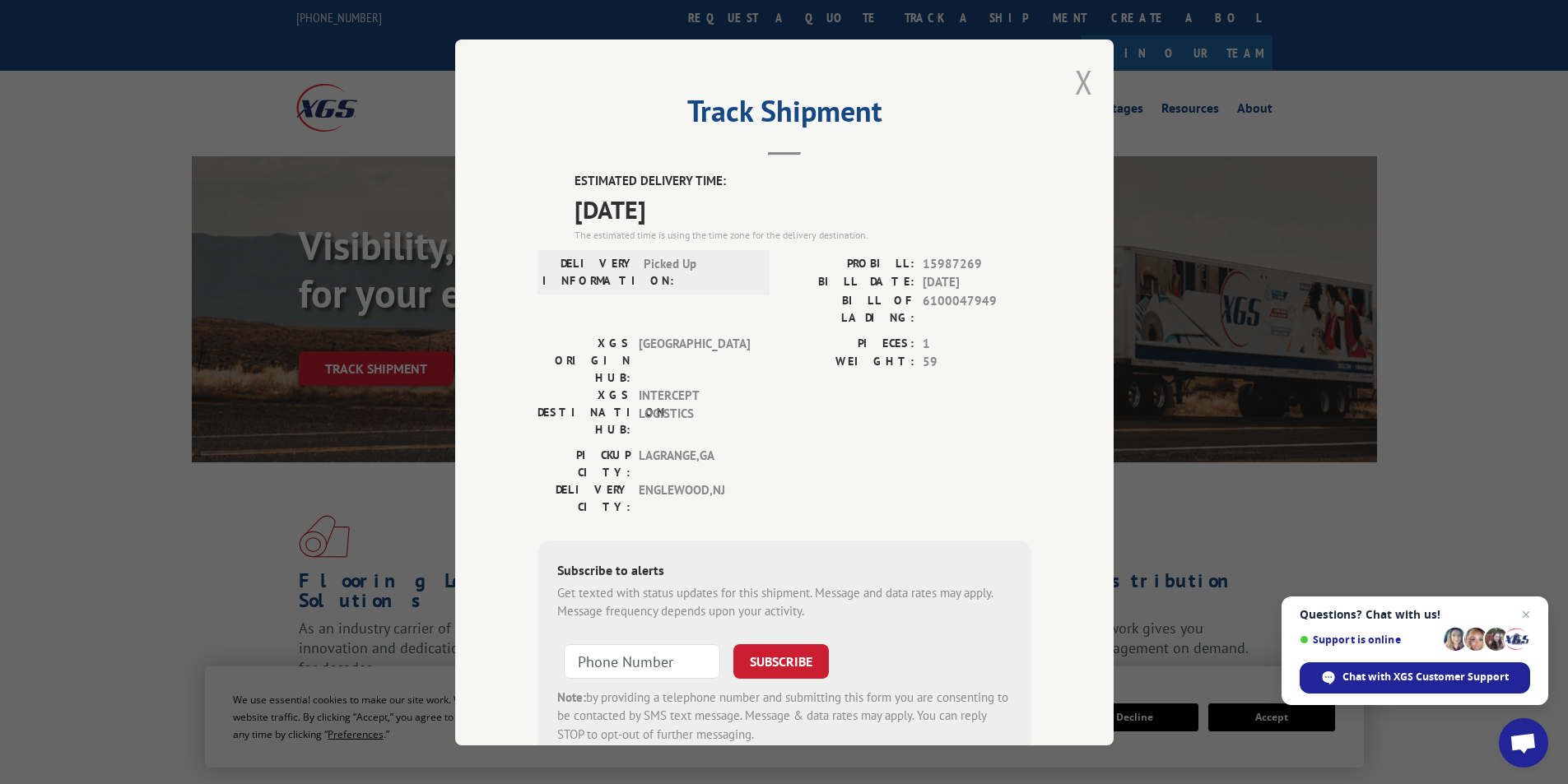
click at [1075, 86] on button "Close modal" at bounding box center [1083, 82] width 18 height 44
